Goal: Transaction & Acquisition: Purchase product/service

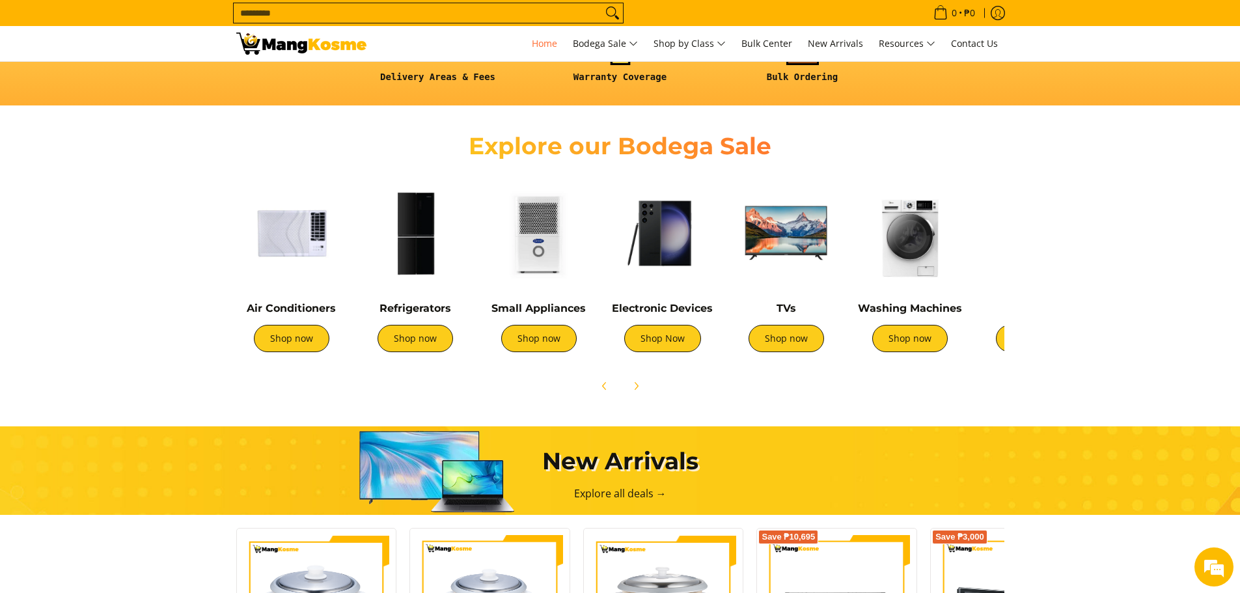
scroll to position [439, 0]
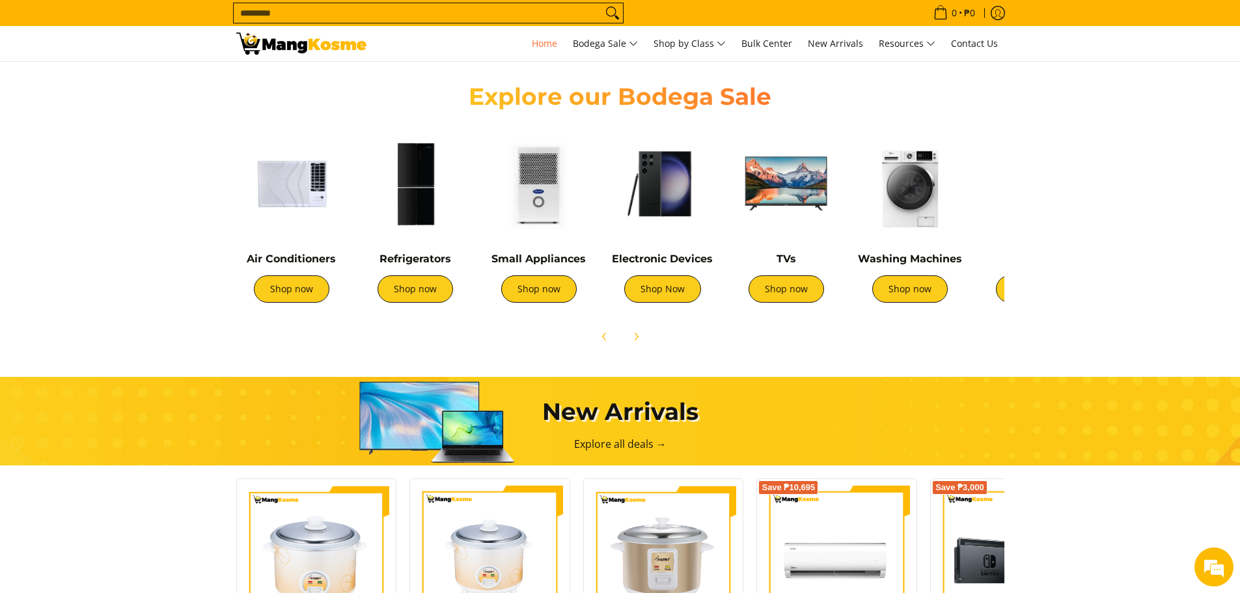
click at [419, 272] on div "Refrigerators Shop now" at bounding box center [415, 284] width 111 height 63
click at [421, 293] on link "Shop now" at bounding box center [416, 288] width 76 height 27
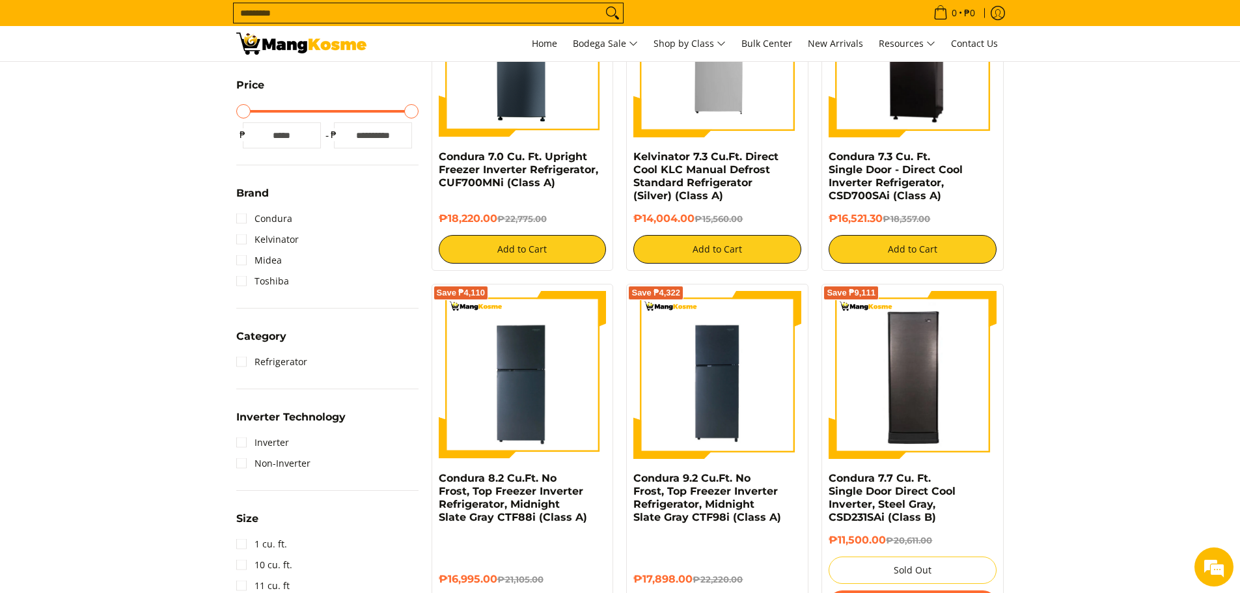
scroll to position [362, 0]
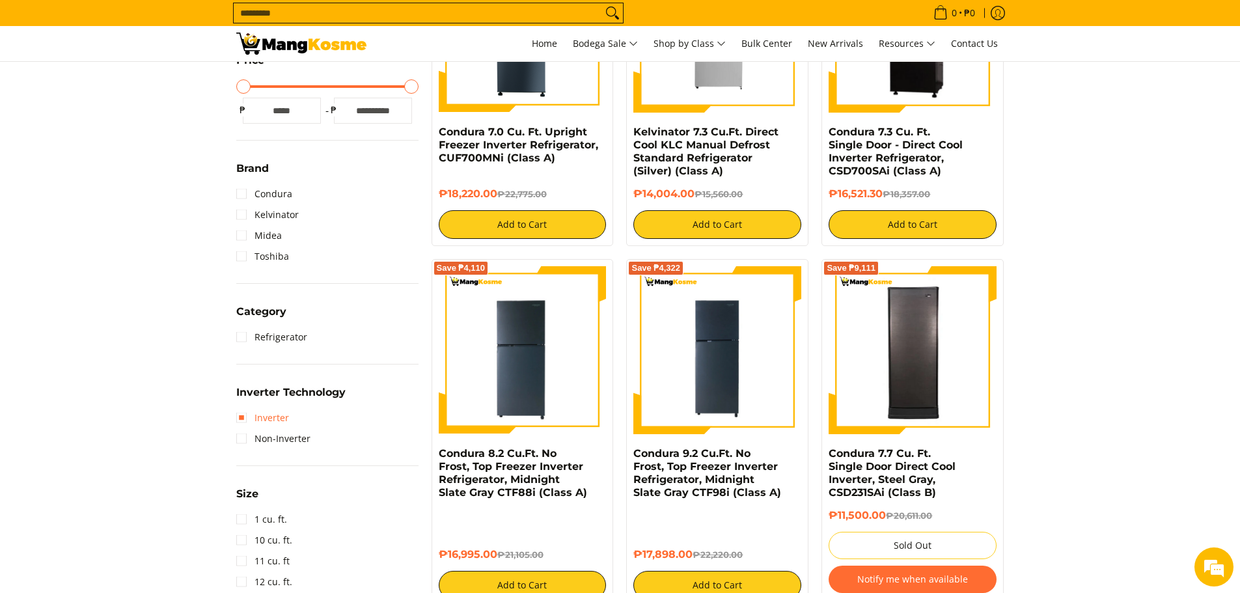
click at [261, 413] on link "Inverter" at bounding box center [262, 418] width 53 height 21
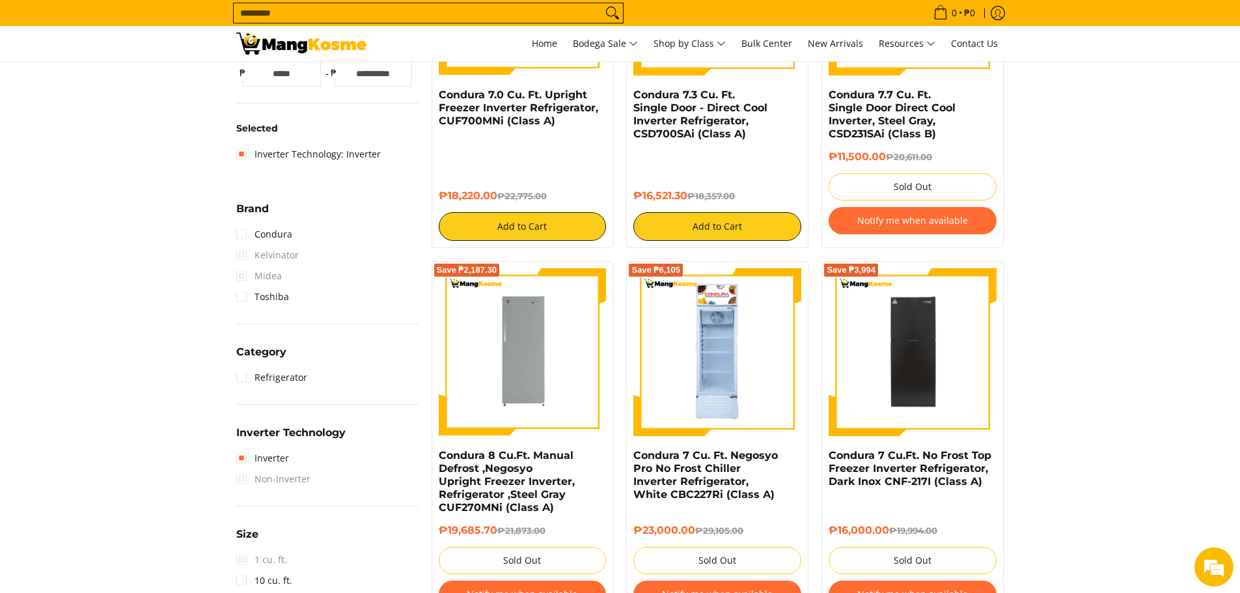
scroll to position [407, 0]
